Goal: Obtain resource: Obtain resource

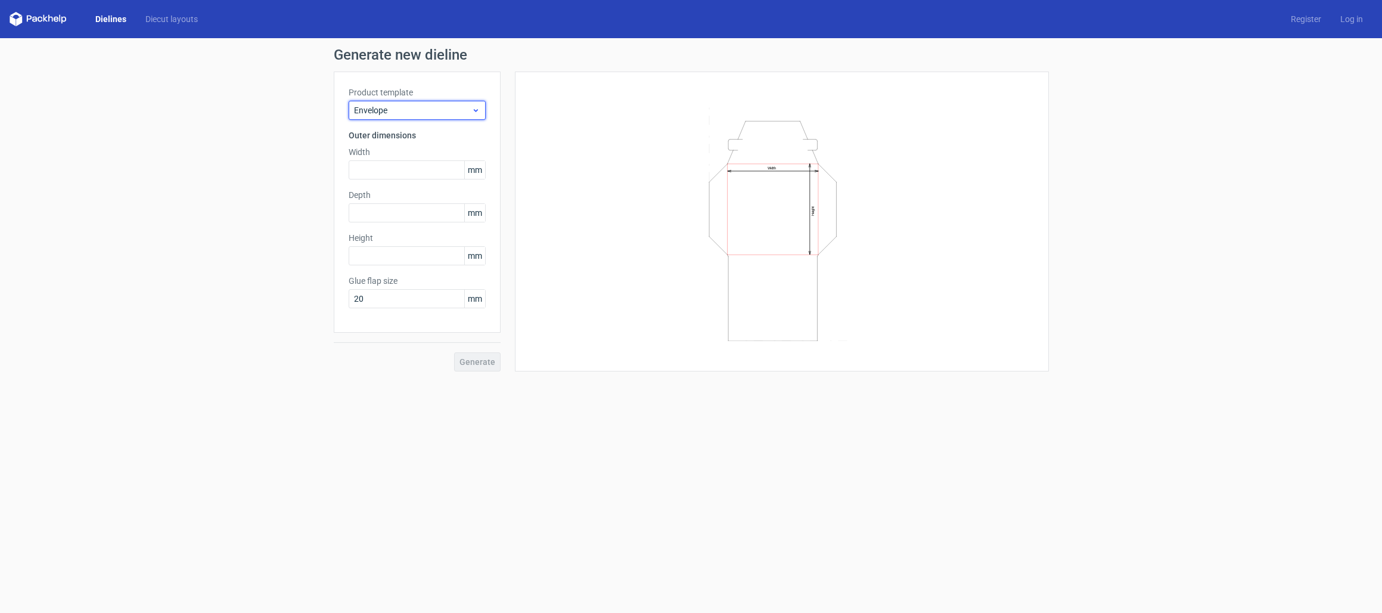
click at [379, 116] on span "Envelope" at bounding box center [412, 110] width 117 height 12
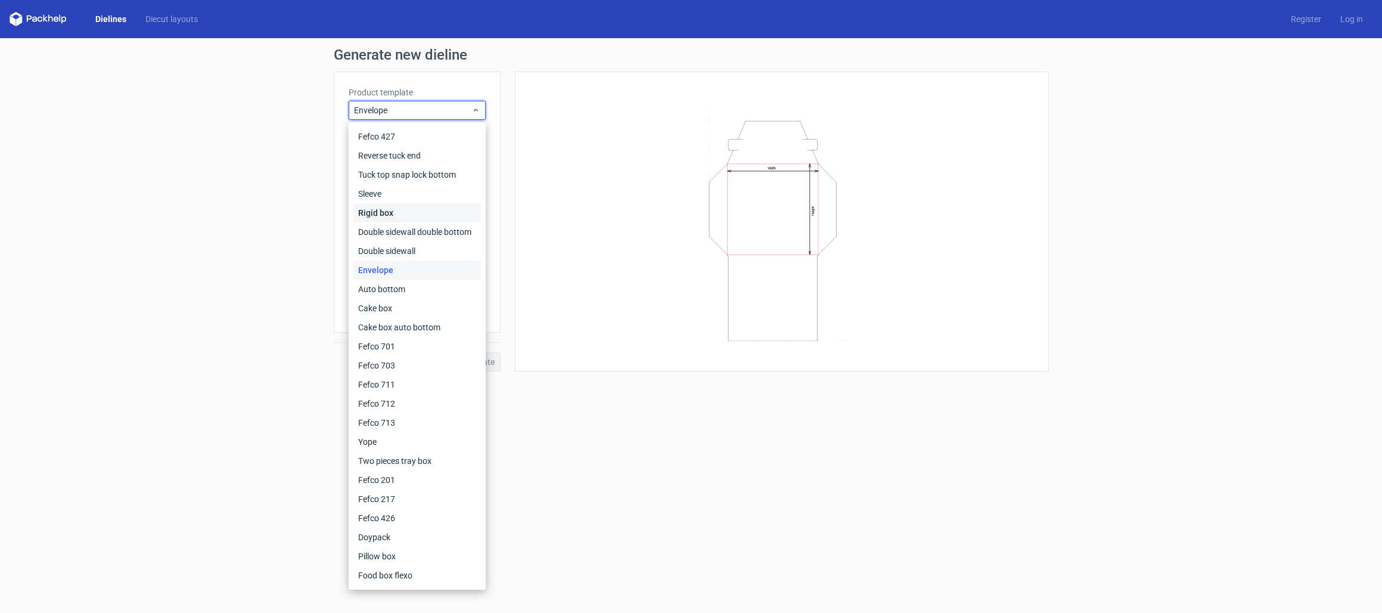
click at [407, 217] on div "Rigid box" at bounding box center [417, 212] width 128 height 19
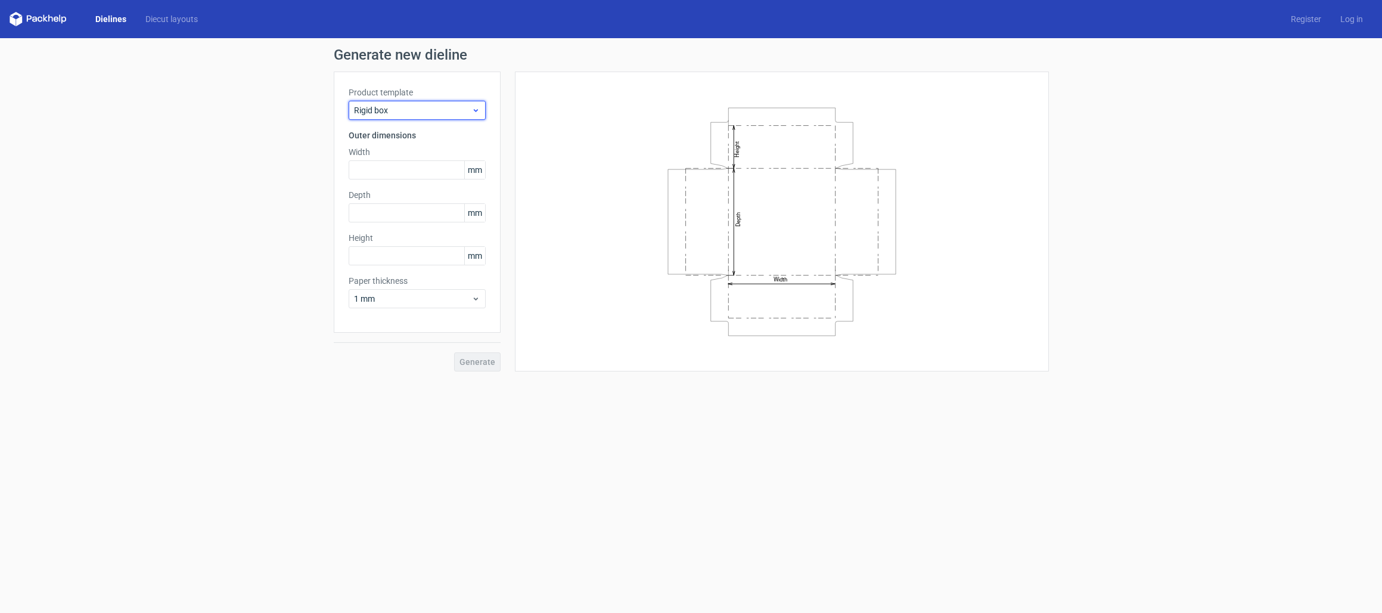
click at [404, 111] on span "Rigid box" at bounding box center [412, 110] width 117 height 12
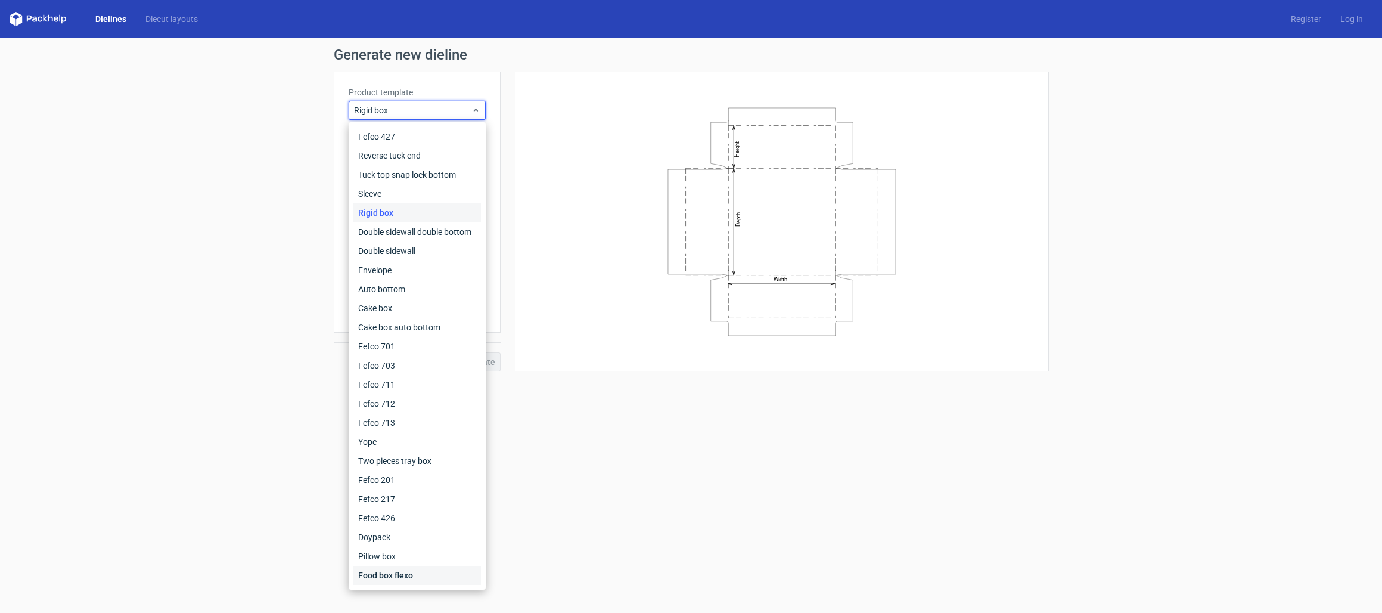
click at [407, 582] on div "Food box flexo" at bounding box center [417, 574] width 128 height 19
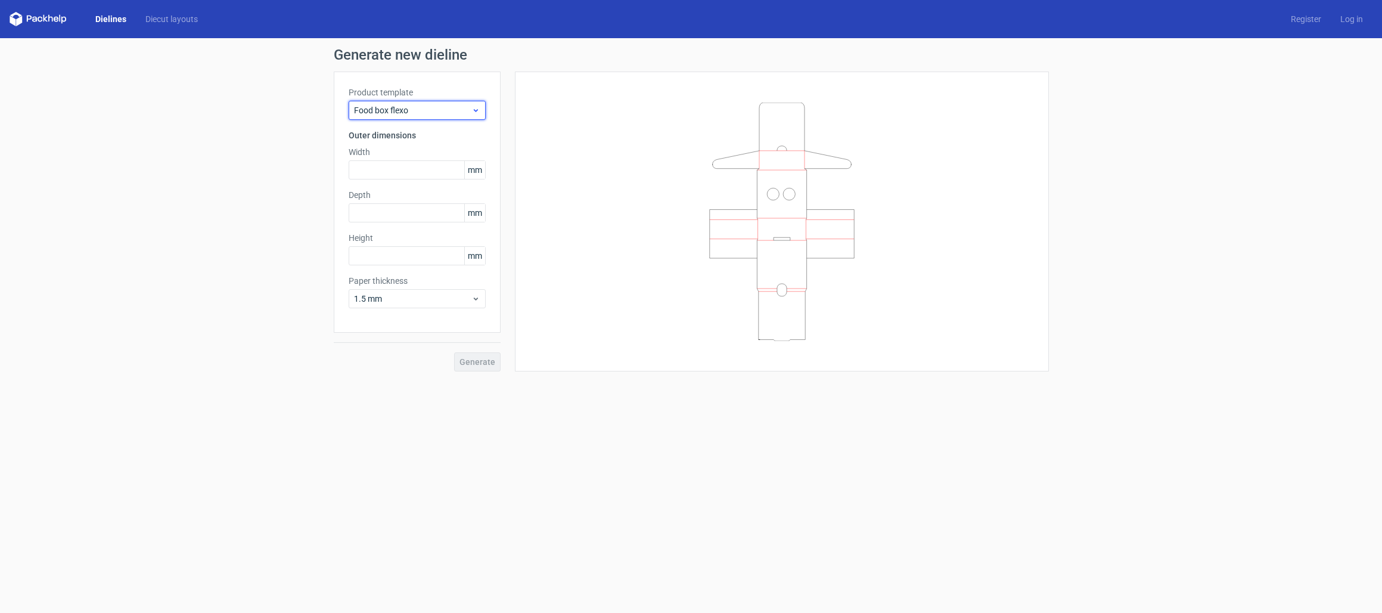
click at [403, 113] on span "Food box flexo" at bounding box center [412, 110] width 117 height 12
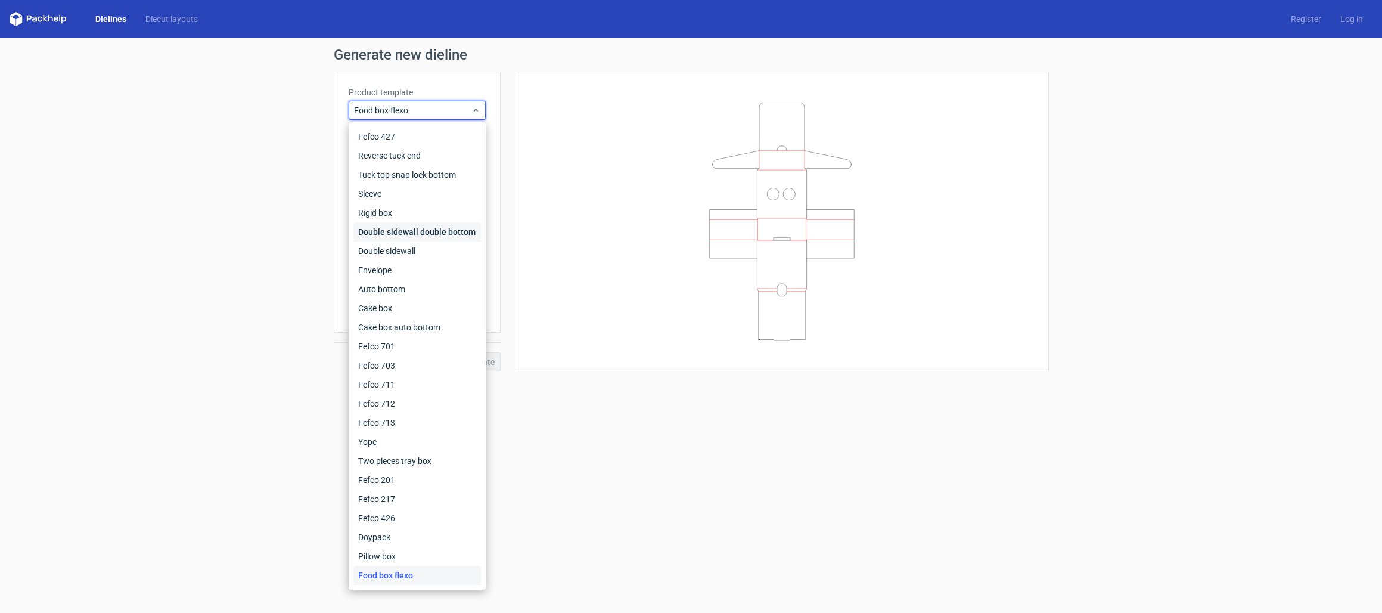
click at [461, 236] on div "Double sidewall double bottom" at bounding box center [417, 231] width 128 height 19
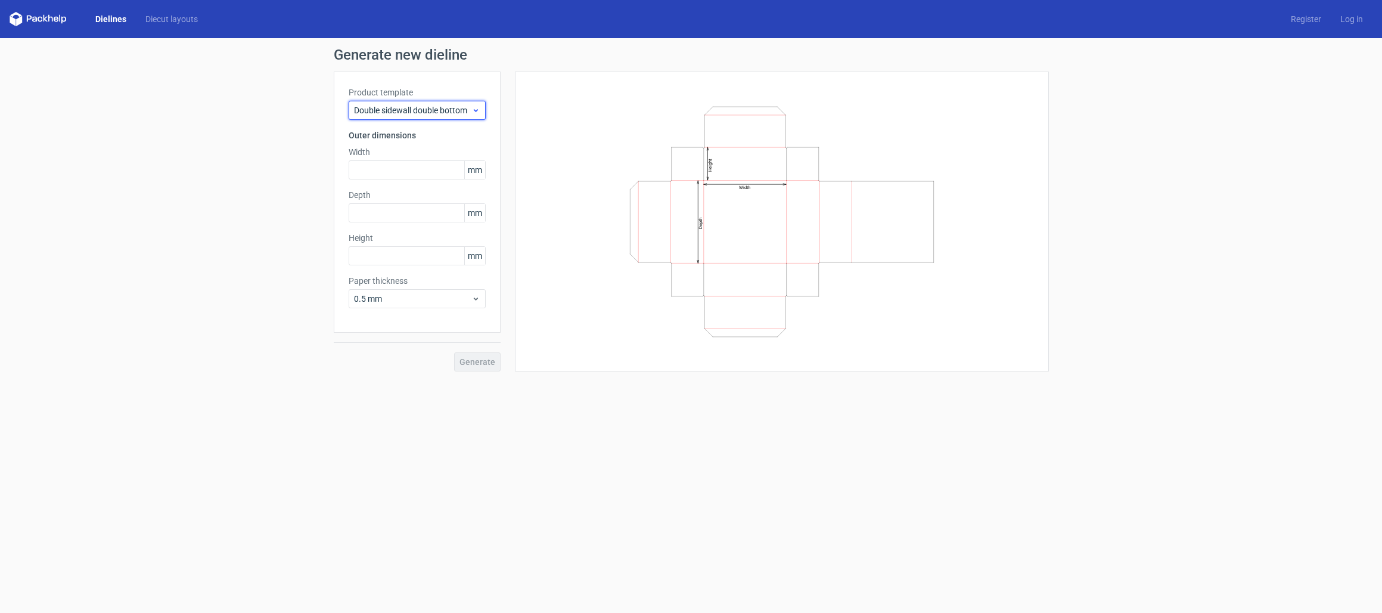
click at [425, 119] on div "Double sidewall double bottom" at bounding box center [417, 110] width 137 height 19
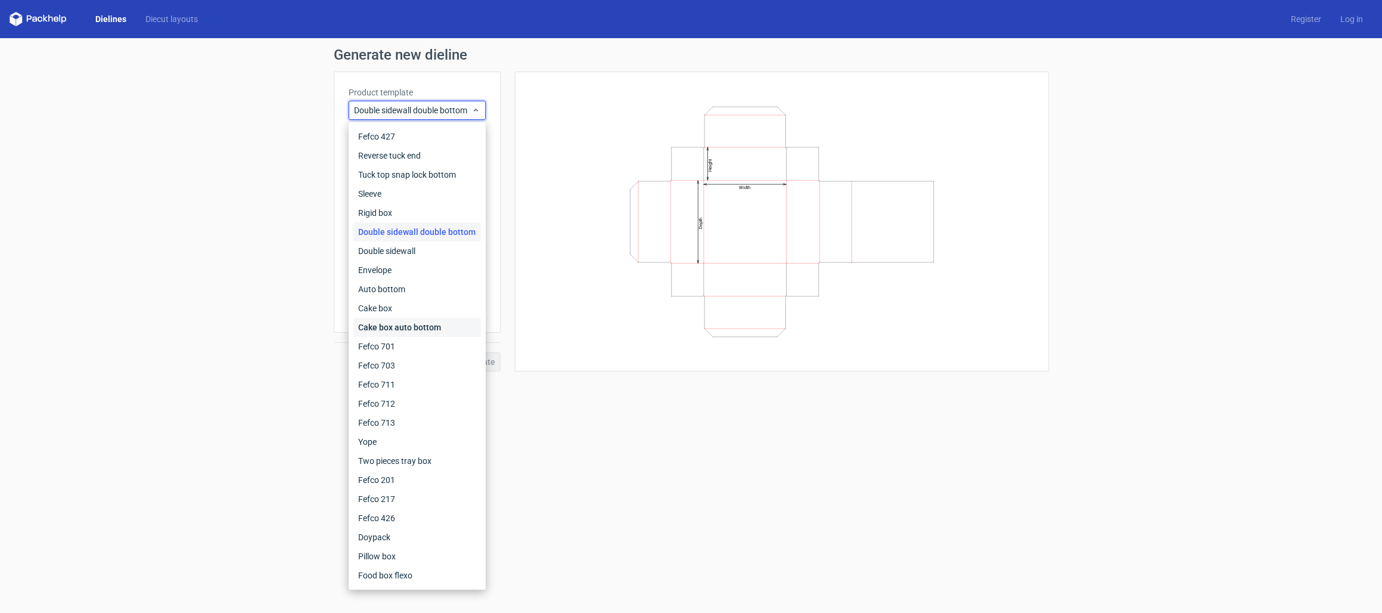
click at [439, 332] on div "Cake box auto bottom" at bounding box center [417, 327] width 128 height 19
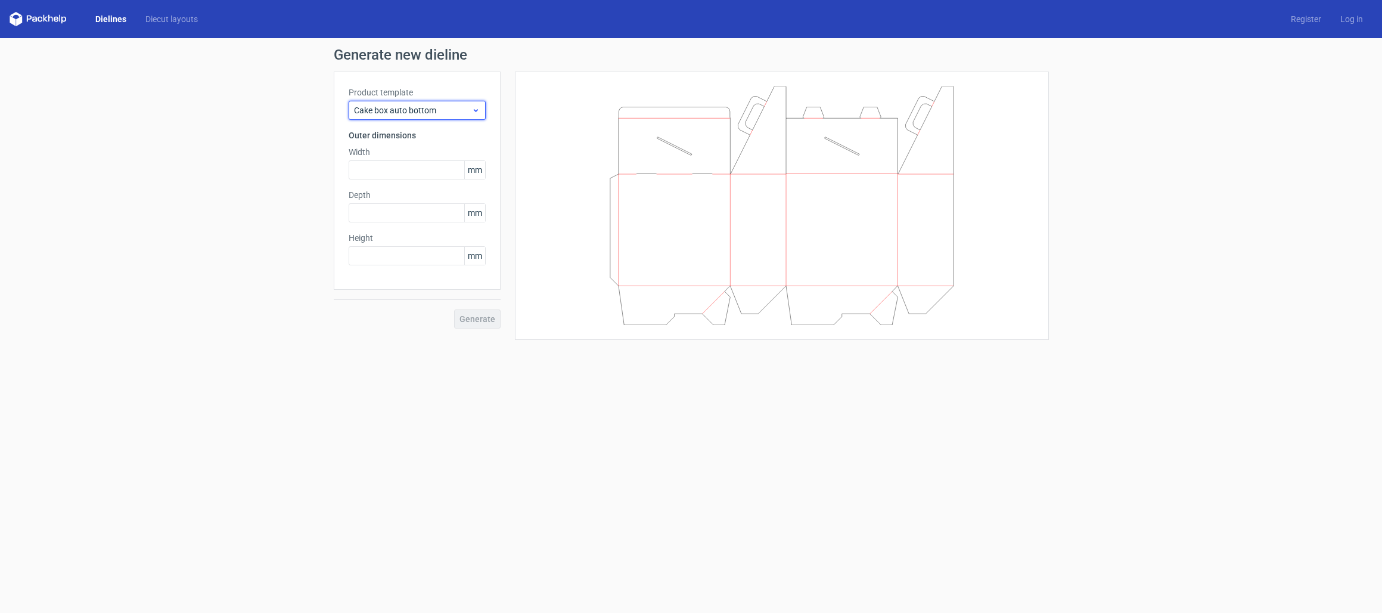
click at [416, 110] on span "Cake box auto bottom" at bounding box center [412, 110] width 117 height 12
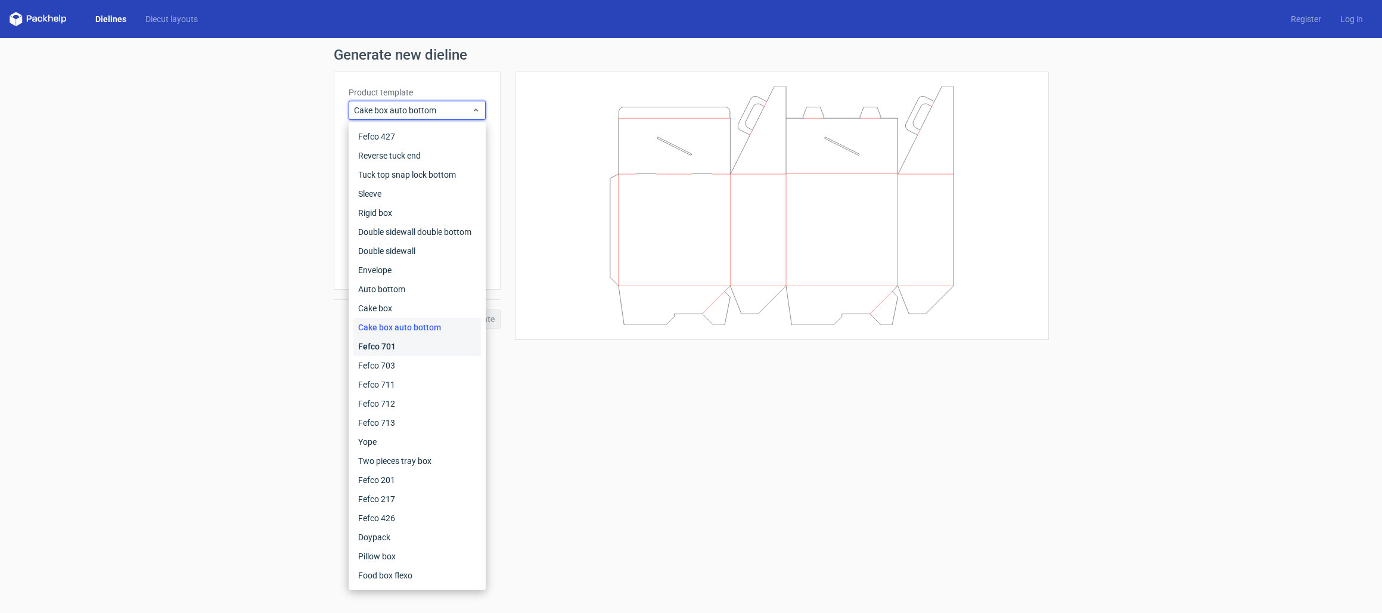
click at [410, 342] on div "Fefco 701" at bounding box center [417, 346] width 128 height 19
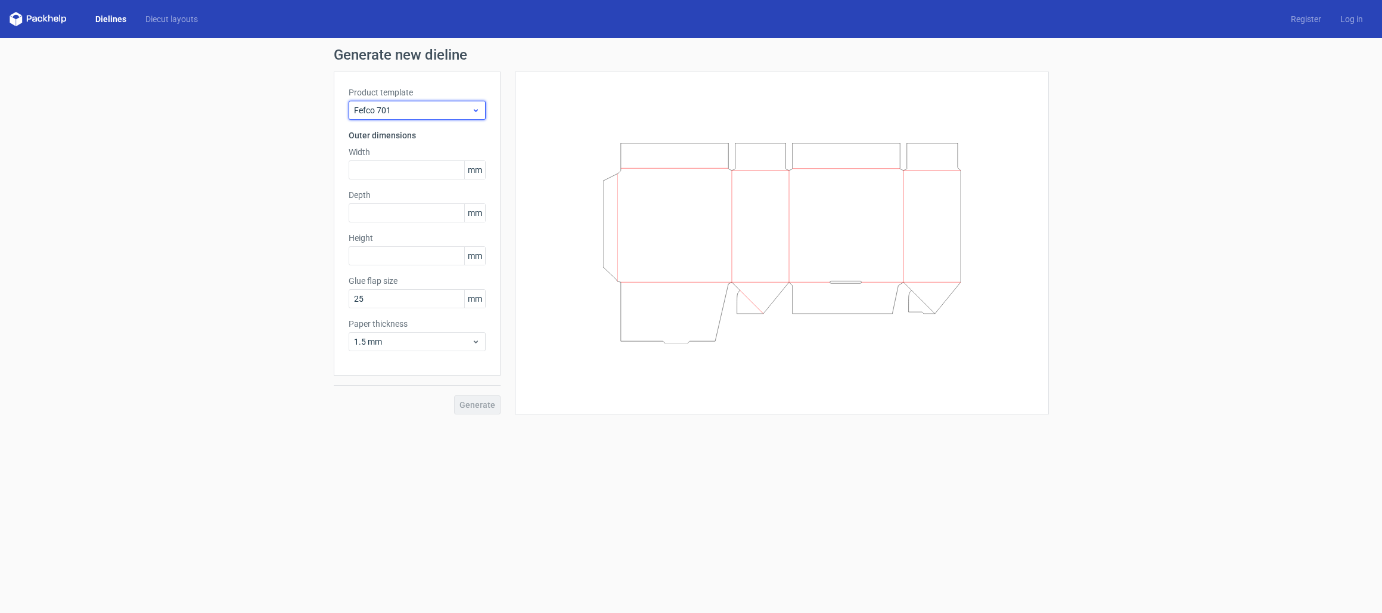
click at [398, 119] on div "Fefco 701" at bounding box center [417, 110] width 137 height 19
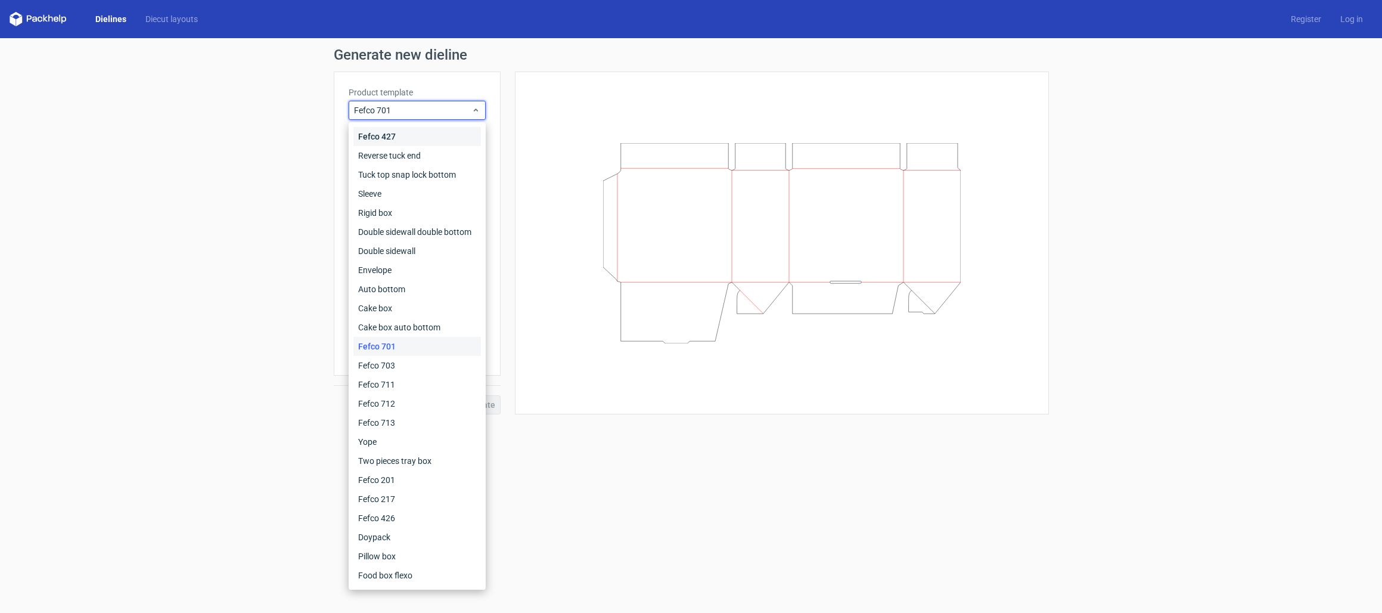
click at [414, 143] on div "Fefco 427" at bounding box center [417, 136] width 128 height 19
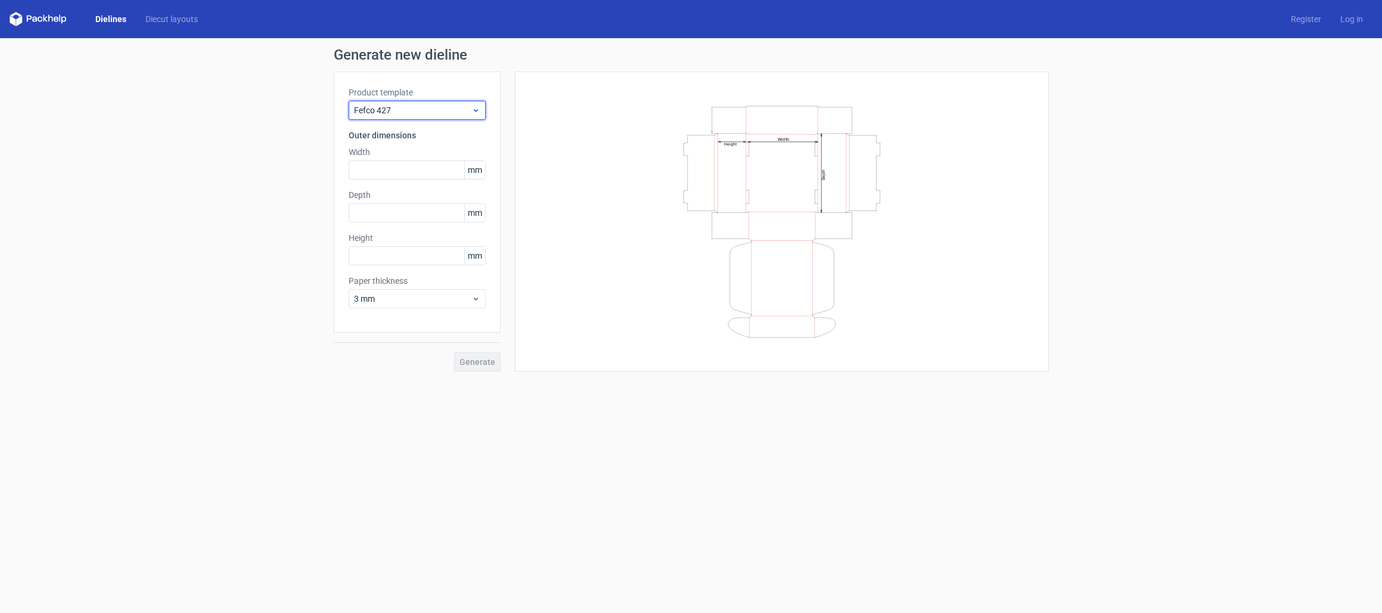
click at [416, 107] on span "Fefco 427" at bounding box center [412, 110] width 117 height 12
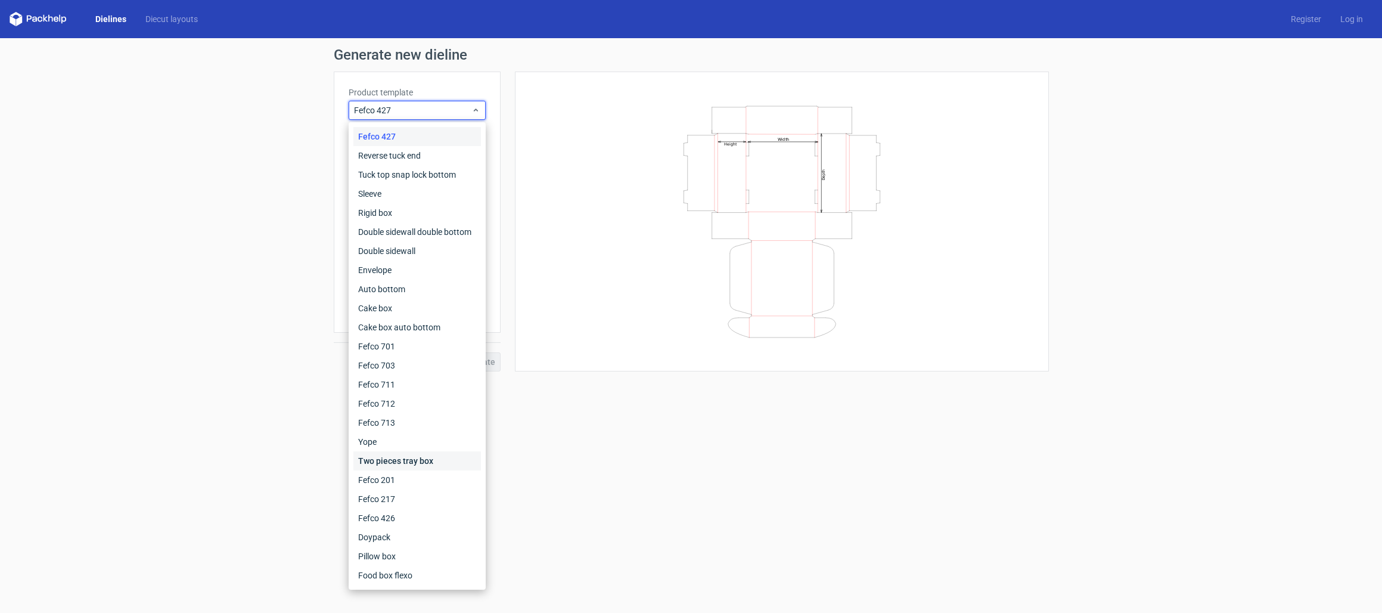
click at [403, 455] on div "Two pieces tray box" at bounding box center [417, 460] width 128 height 19
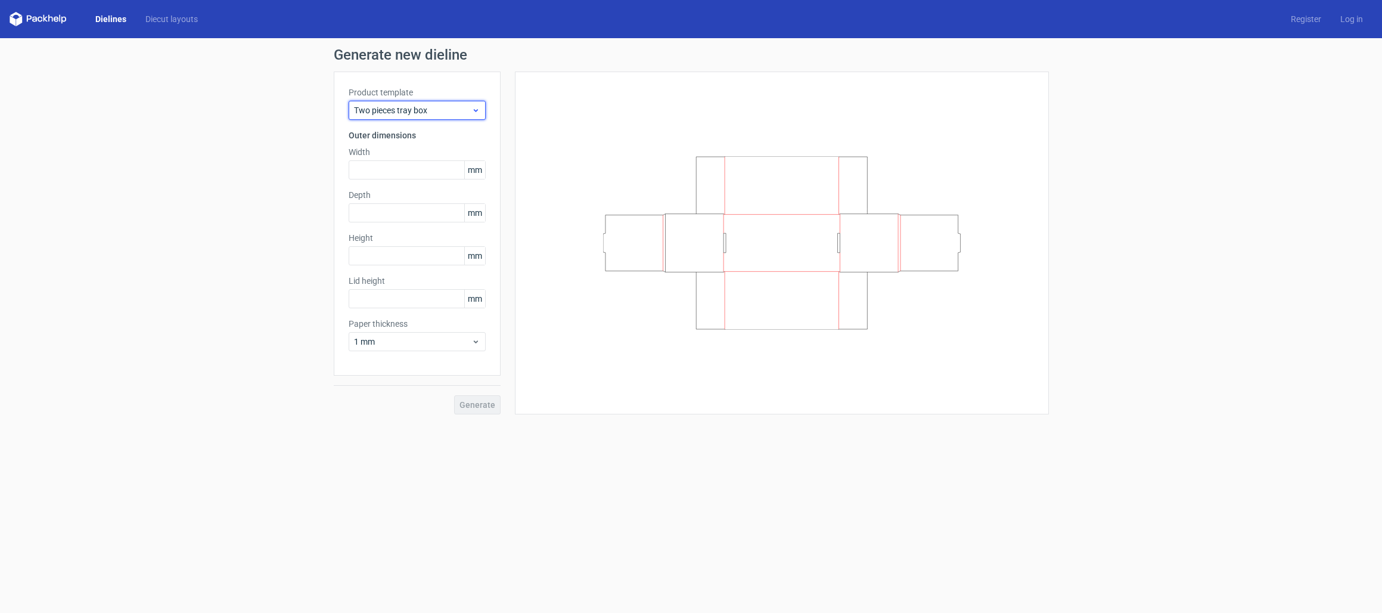
click at [401, 111] on span "Two pieces tray box" at bounding box center [412, 110] width 117 height 12
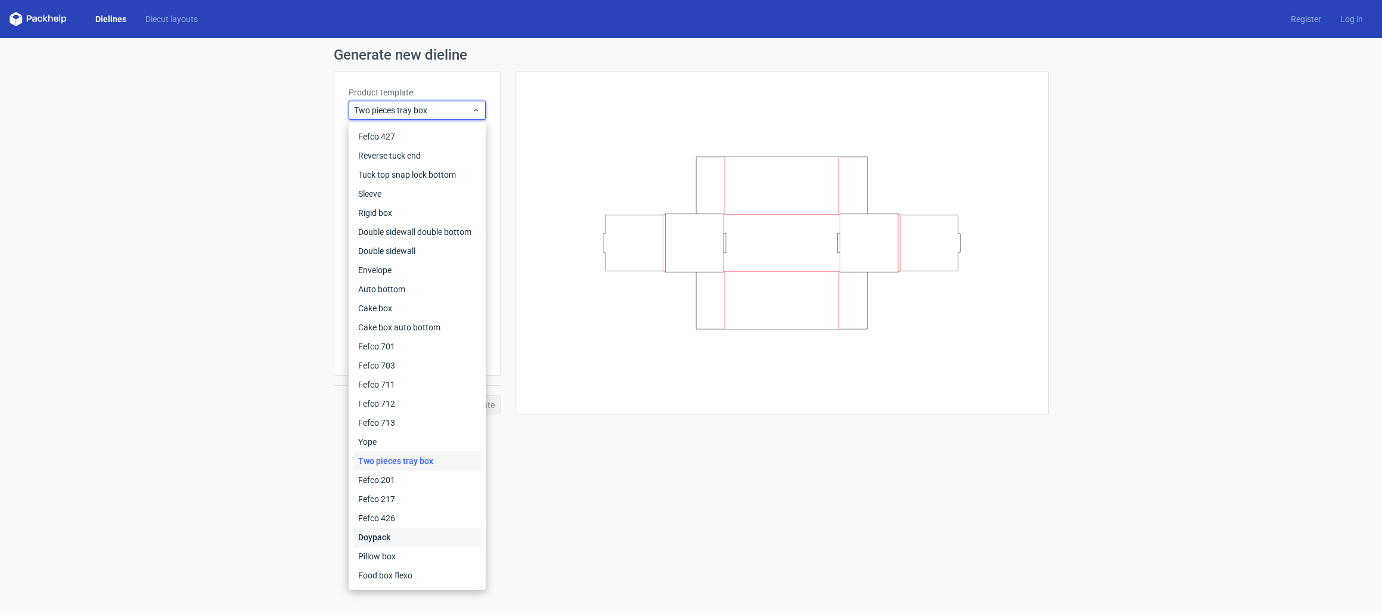
click at [397, 533] on div "Doypack" at bounding box center [417, 536] width 128 height 19
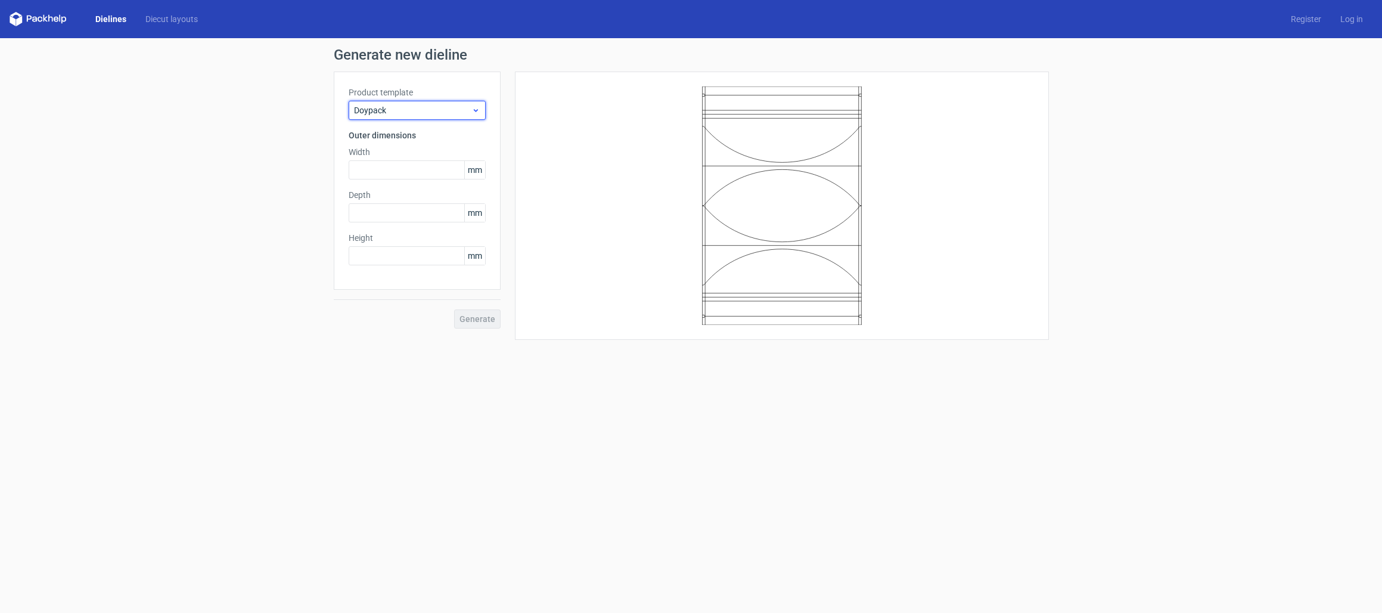
click at [374, 116] on div "Doypack" at bounding box center [417, 110] width 137 height 19
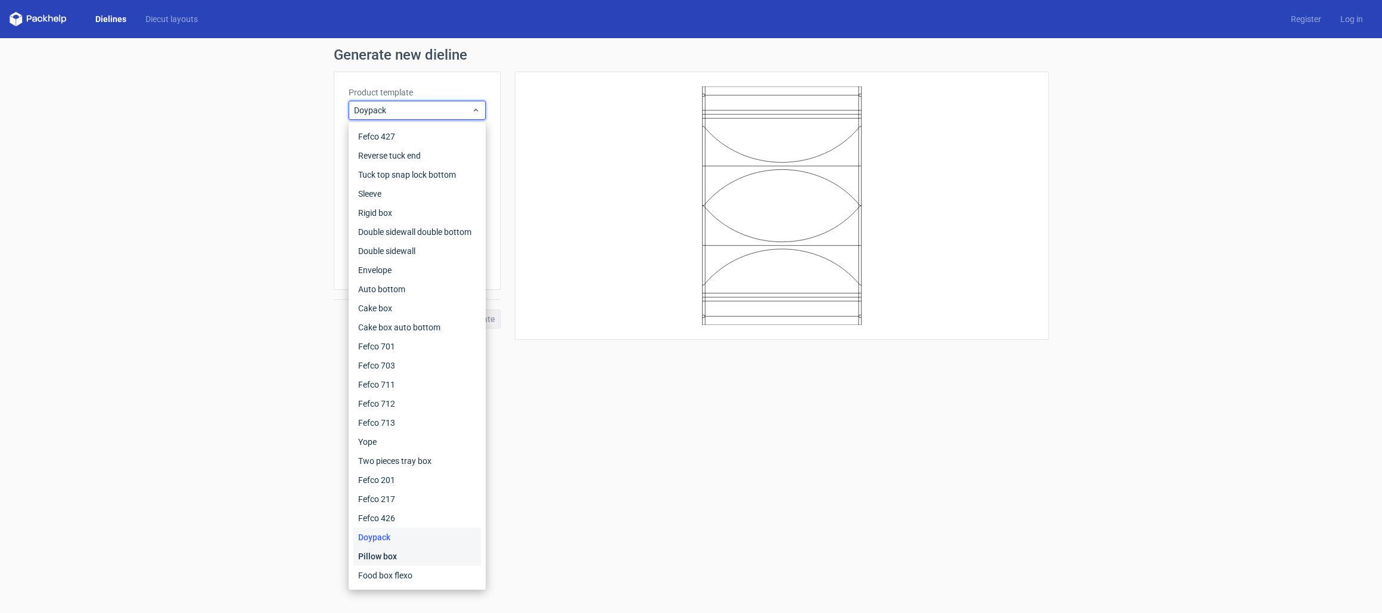
click at [377, 554] on div "Pillow box" at bounding box center [417, 555] width 128 height 19
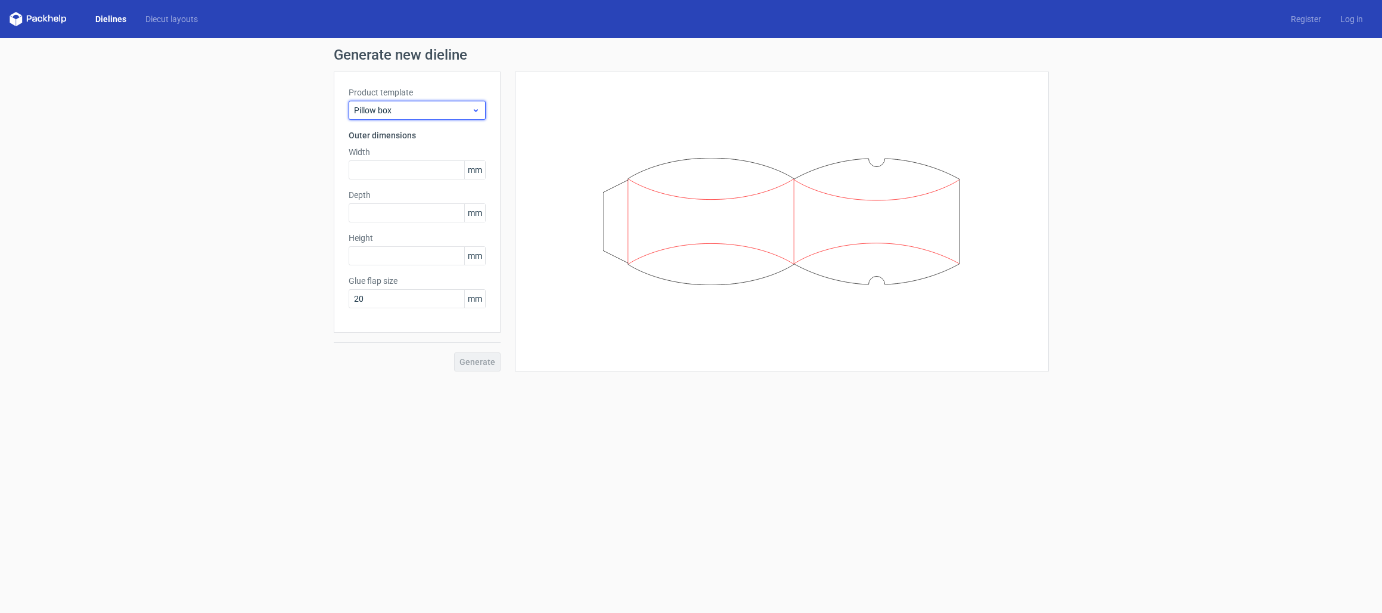
click at [387, 113] on span "Pillow box" at bounding box center [412, 110] width 117 height 12
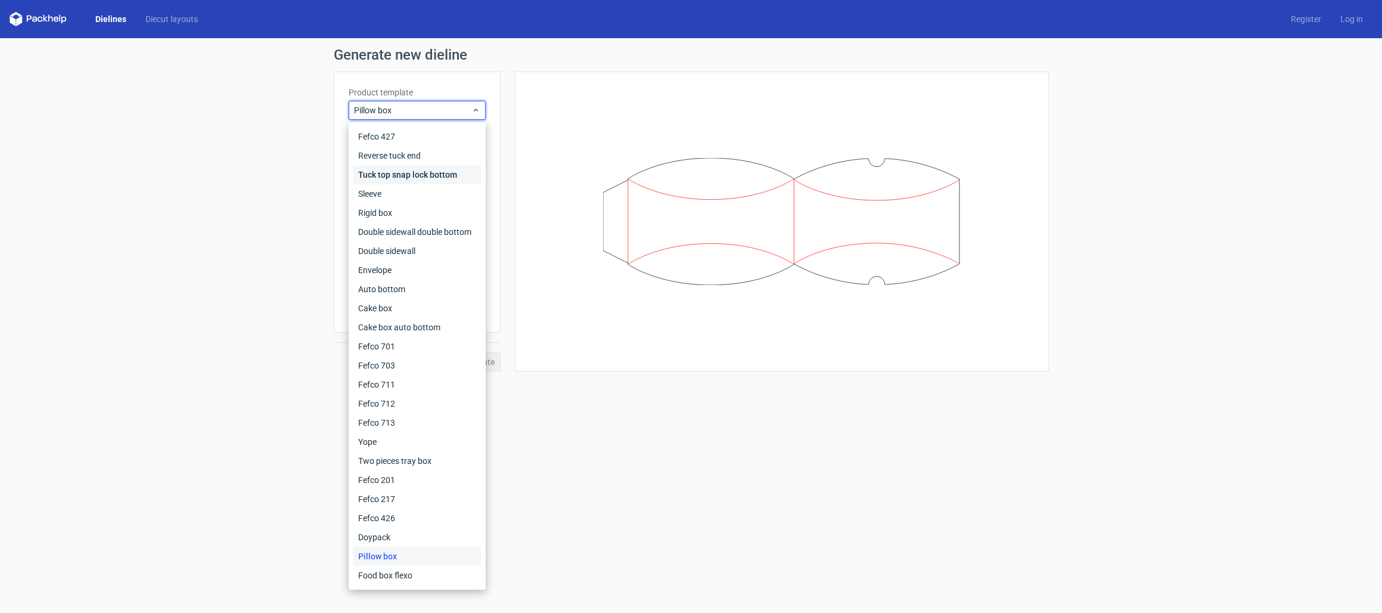
click at [420, 176] on div "Tuck top snap lock bottom" at bounding box center [417, 174] width 128 height 19
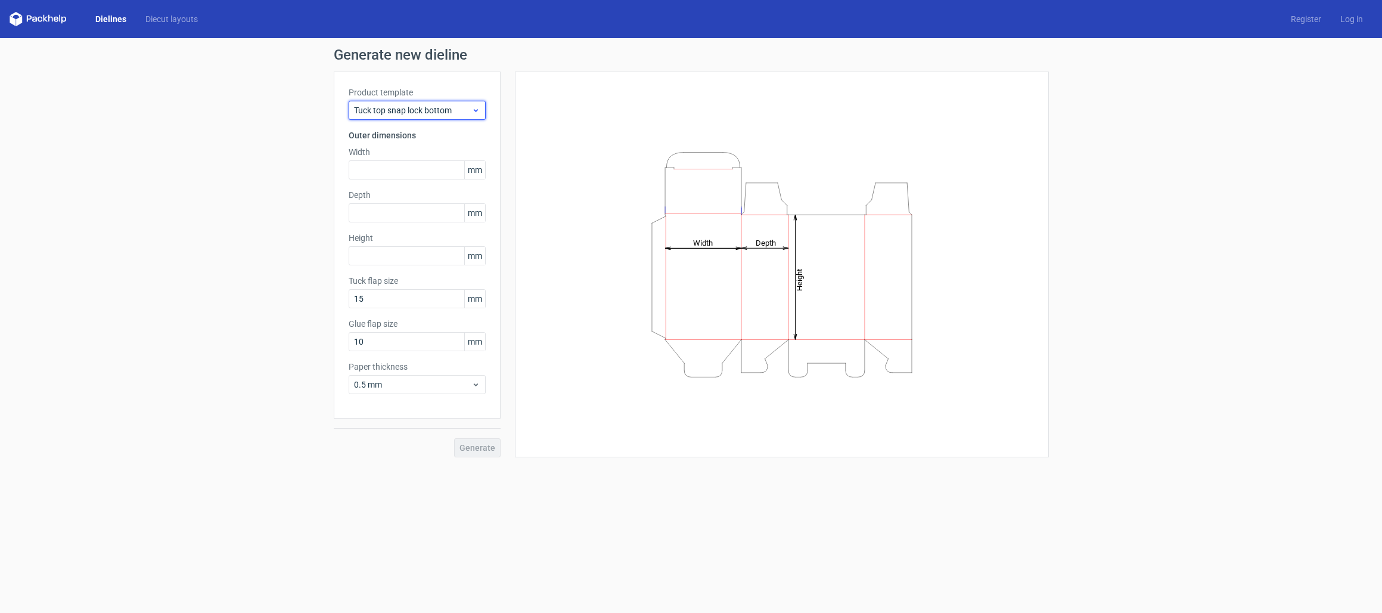
click at [397, 119] on div "Tuck top snap lock bottom" at bounding box center [417, 110] width 137 height 19
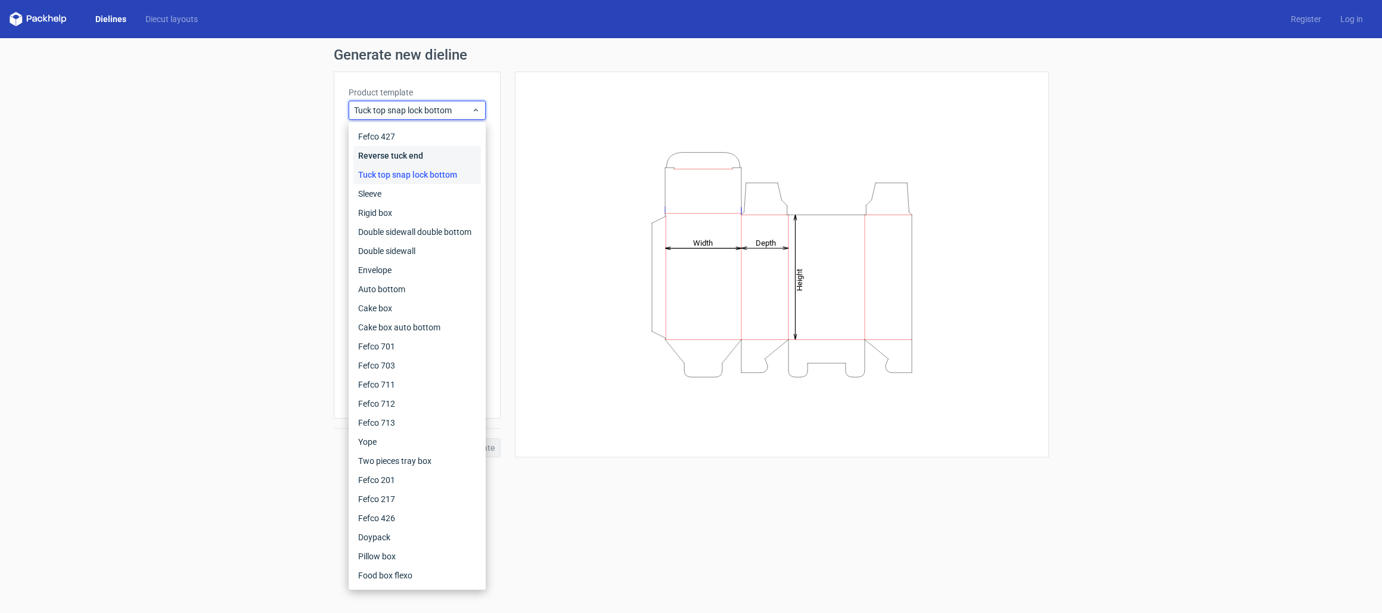
click at [391, 158] on div "Reverse tuck end" at bounding box center [417, 155] width 128 height 19
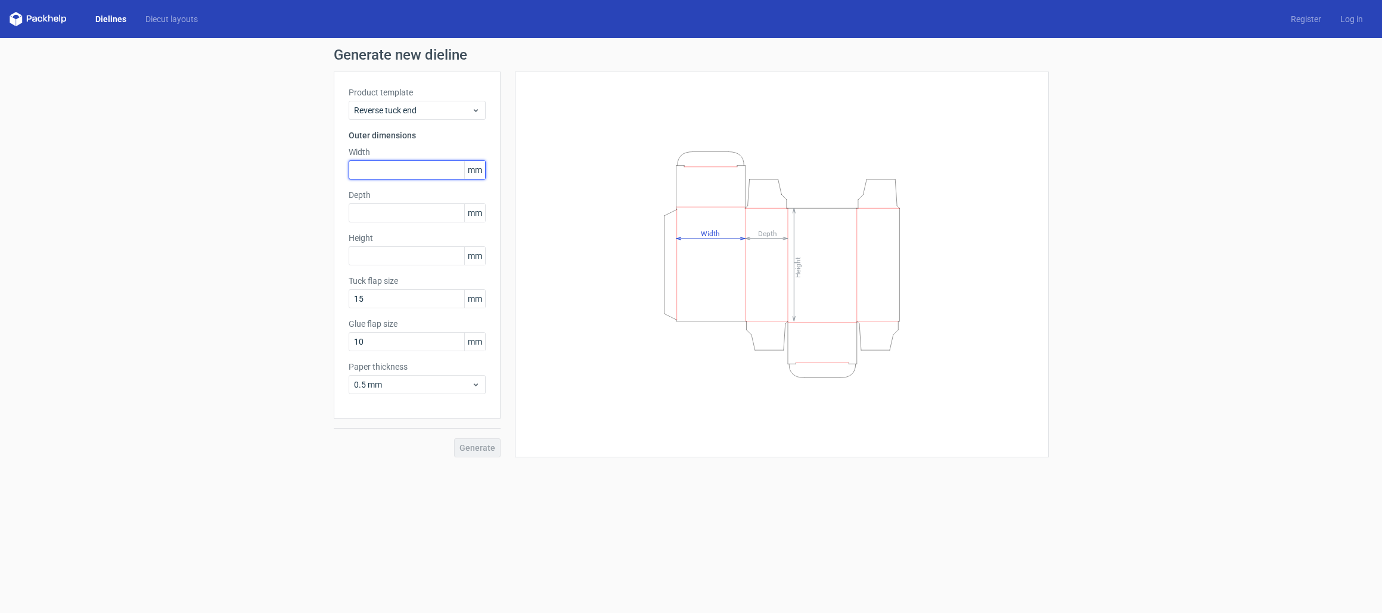
click at [385, 173] on input "text" at bounding box center [417, 169] width 137 height 19
type input "235"
click at [365, 210] on input "text" at bounding box center [417, 212] width 137 height 19
click at [361, 248] on div "Product template Reverse tuck end Outer dimensions Width 235 mm Depth 20 mm Hei…" at bounding box center [417, 245] width 167 height 347
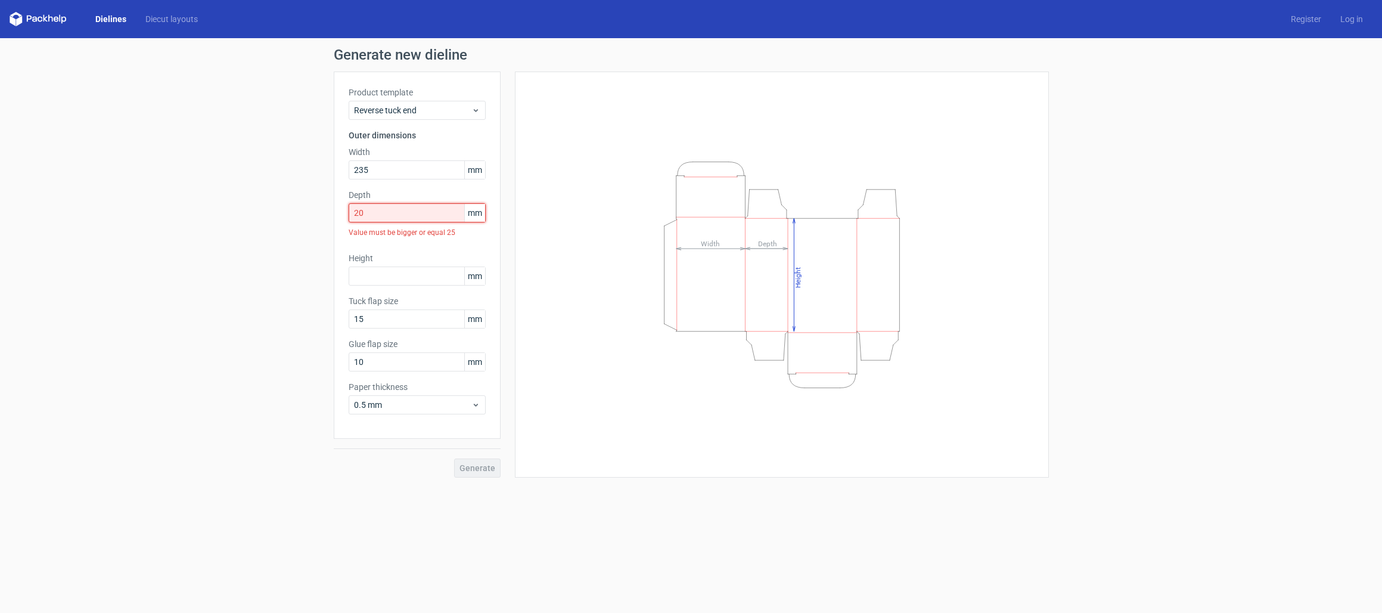
click at [371, 213] on input "20" at bounding box center [417, 212] width 137 height 19
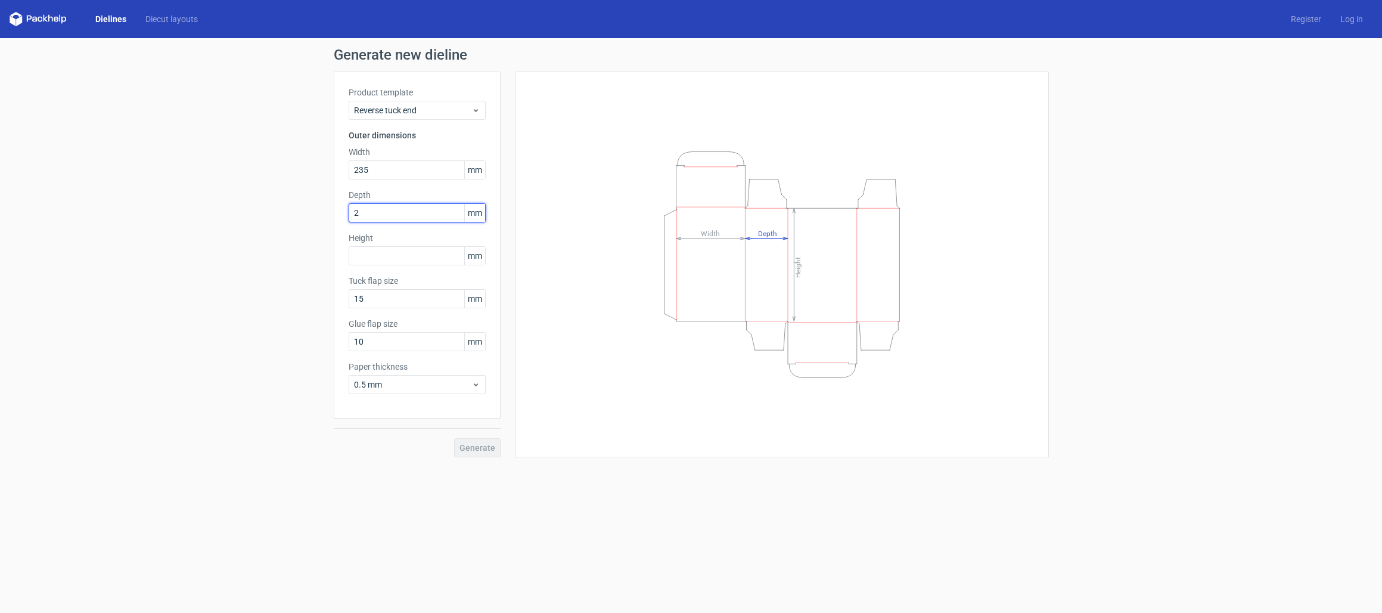
type input "25"
click at [363, 263] on input "text" at bounding box center [417, 255] width 137 height 19
type input "235"
click at [405, 304] on input "15" at bounding box center [417, 298] width 137 height 19
click at [394, 343] on input "10" at bounding box center [417, 341] width 137 height 19
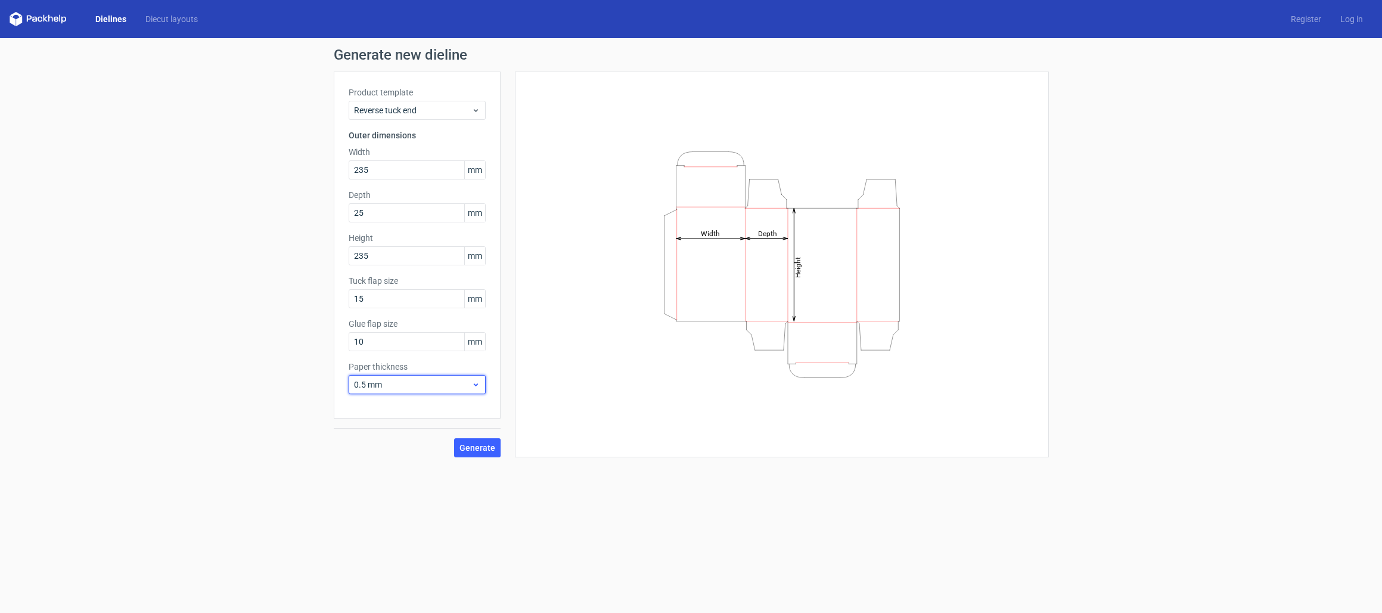
click at [425, 387] on span "0.5 mm" at bounding box center [412, 384] width 117 height 12
click at [421, 366] on label "Paper thickness" at bounding box center [417, 366] width 137 height 12
click at [417, 347] on input "10" at bounding box center [417, 341] width 137 height 19
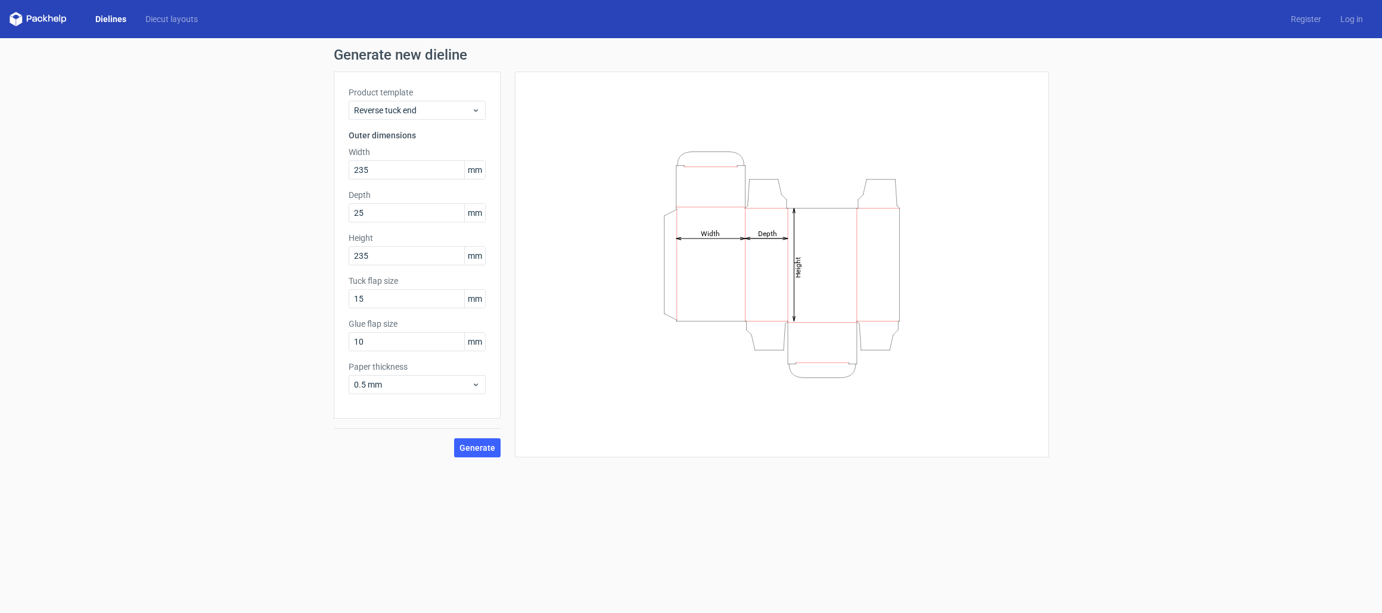
click at [478, 437] on div "Generate" at bounding box center [417, 437] width 167 height 39
click at [477, 452] on span "Generate" at bounding box center [477, 447] width 36 height 8
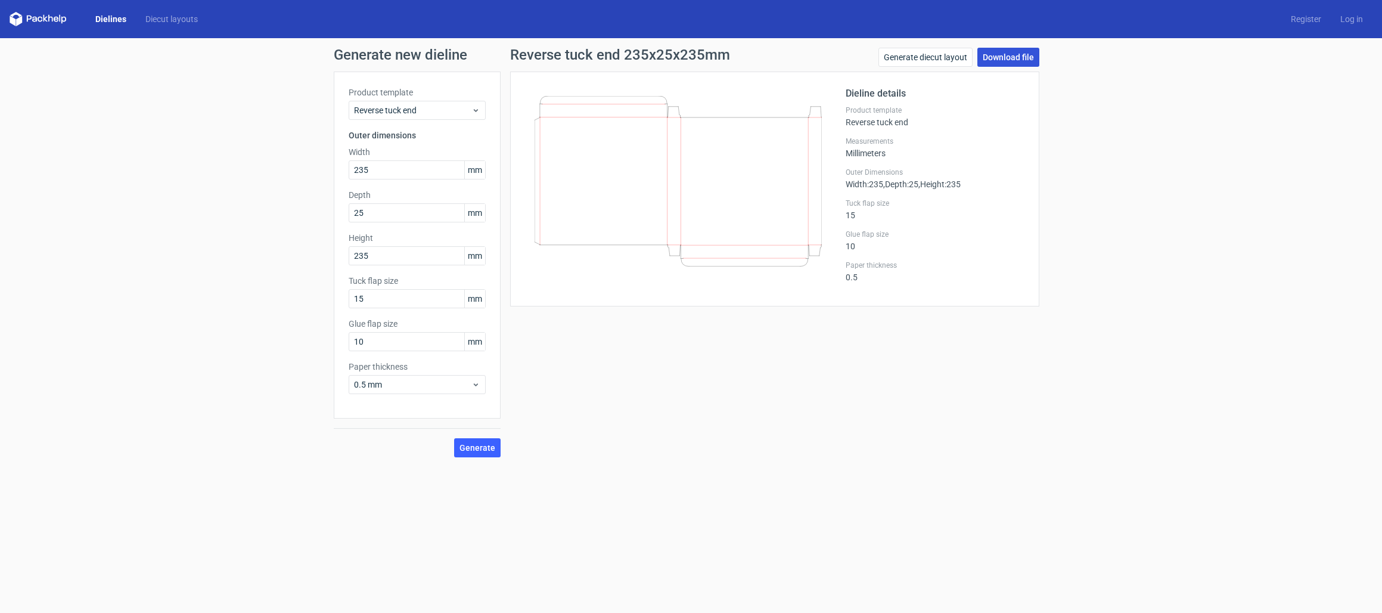
click at [1007, 51] on link "Download file" at bounding box center [1008, 57] width 62 height 19
